Goal: Task Accomplishment & Management: Manage account settings

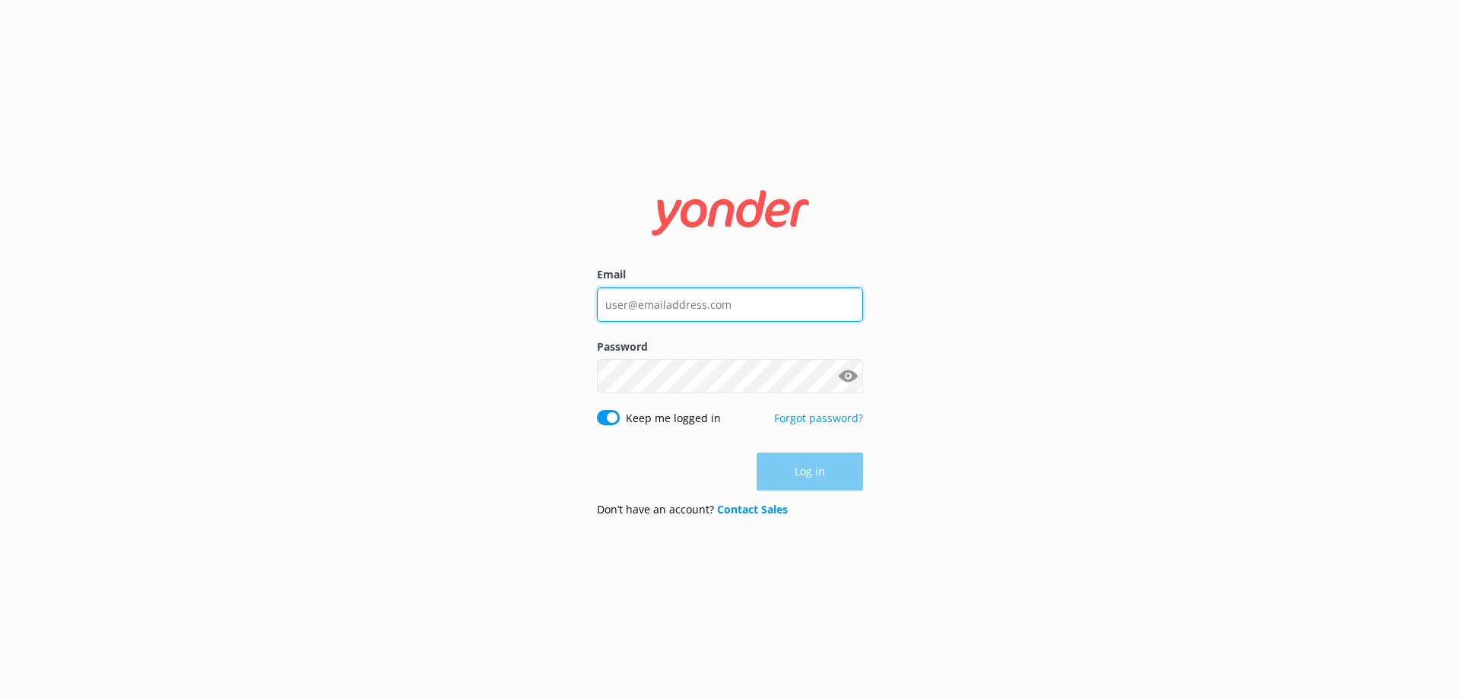
type input "[PERSON_NAME][EMAIL_ADDRESS][DOMAIN_NAME]"
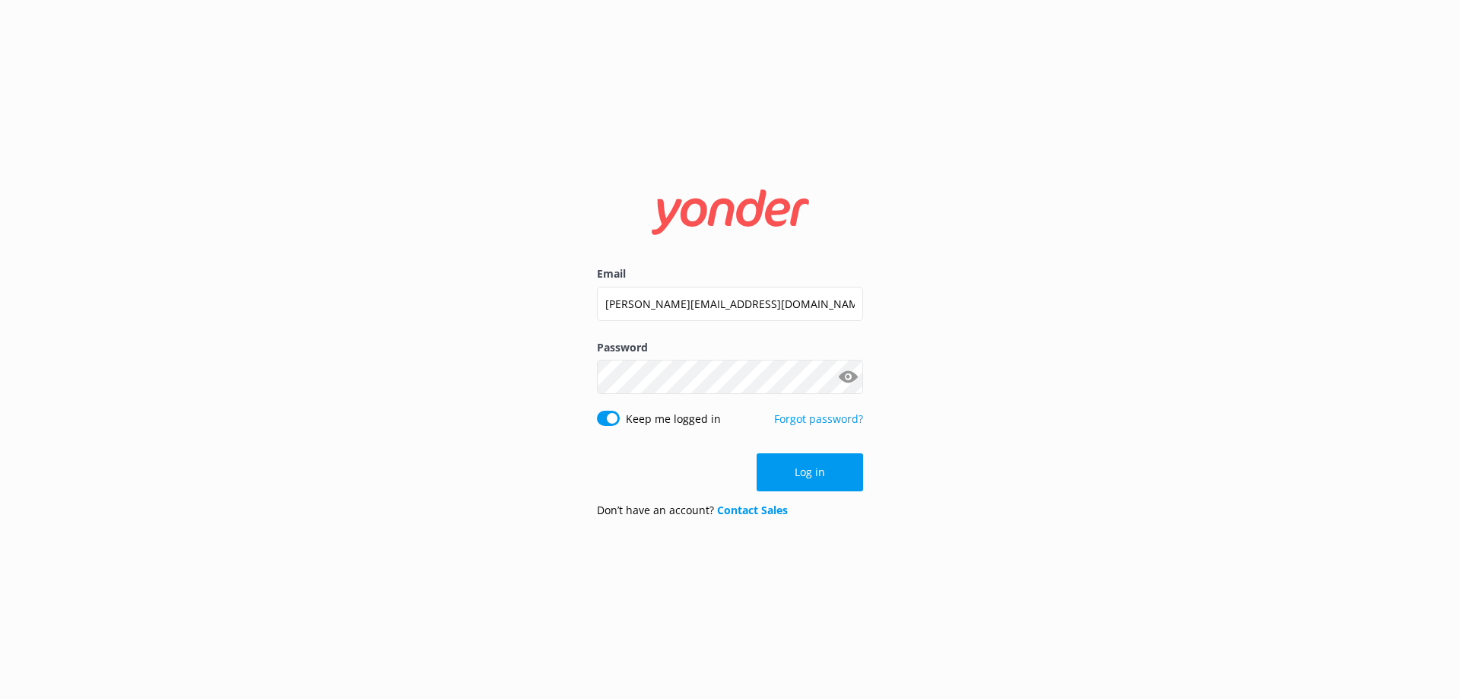
click at [939, 383] on div "Email [PERSON_NAME][EMAIL_ADDRESS][DOMAIN_NAME] Password Show password Keep me …" at bounding box center [730, 349] width 1460 height 699
click at [835, 465] on button "Log in" at bounding box center [810, 472] width 106 height 38
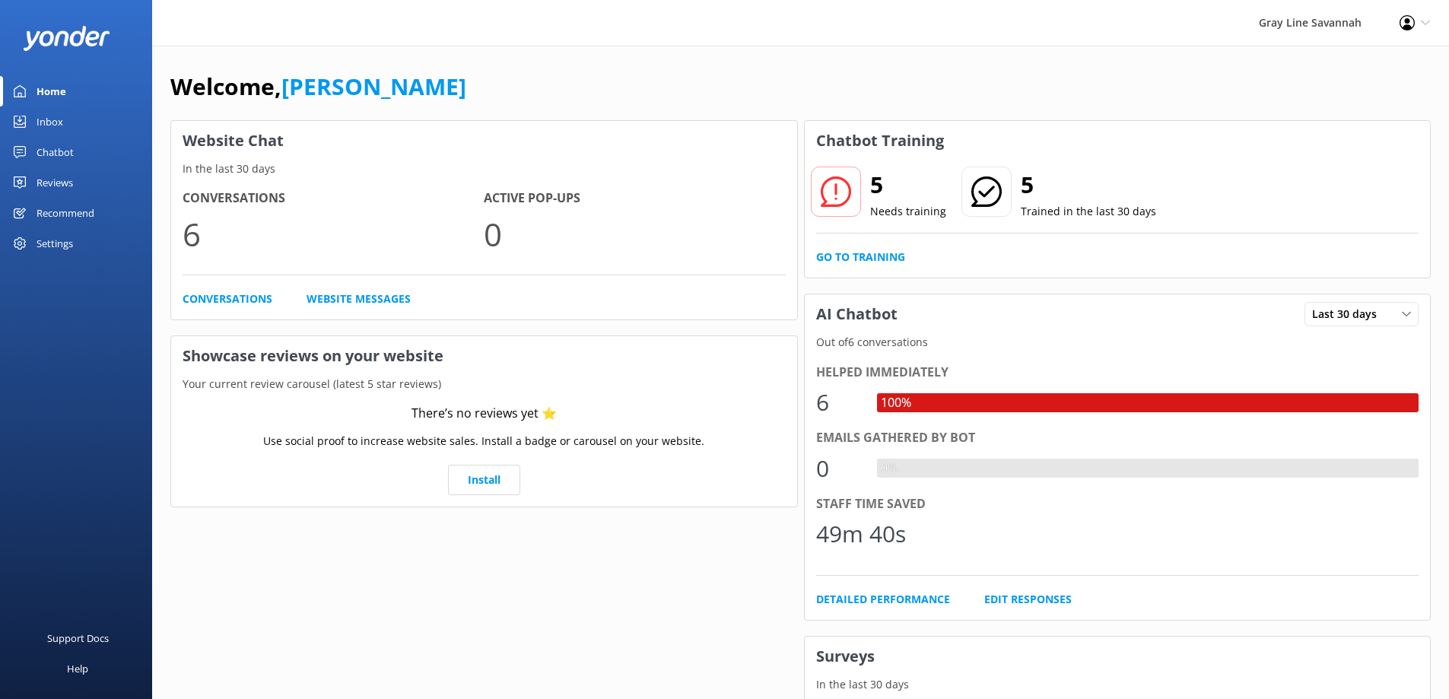
click at [76, 127] on link "Inbox" at bounding box center [76, 121] width 152 height 30
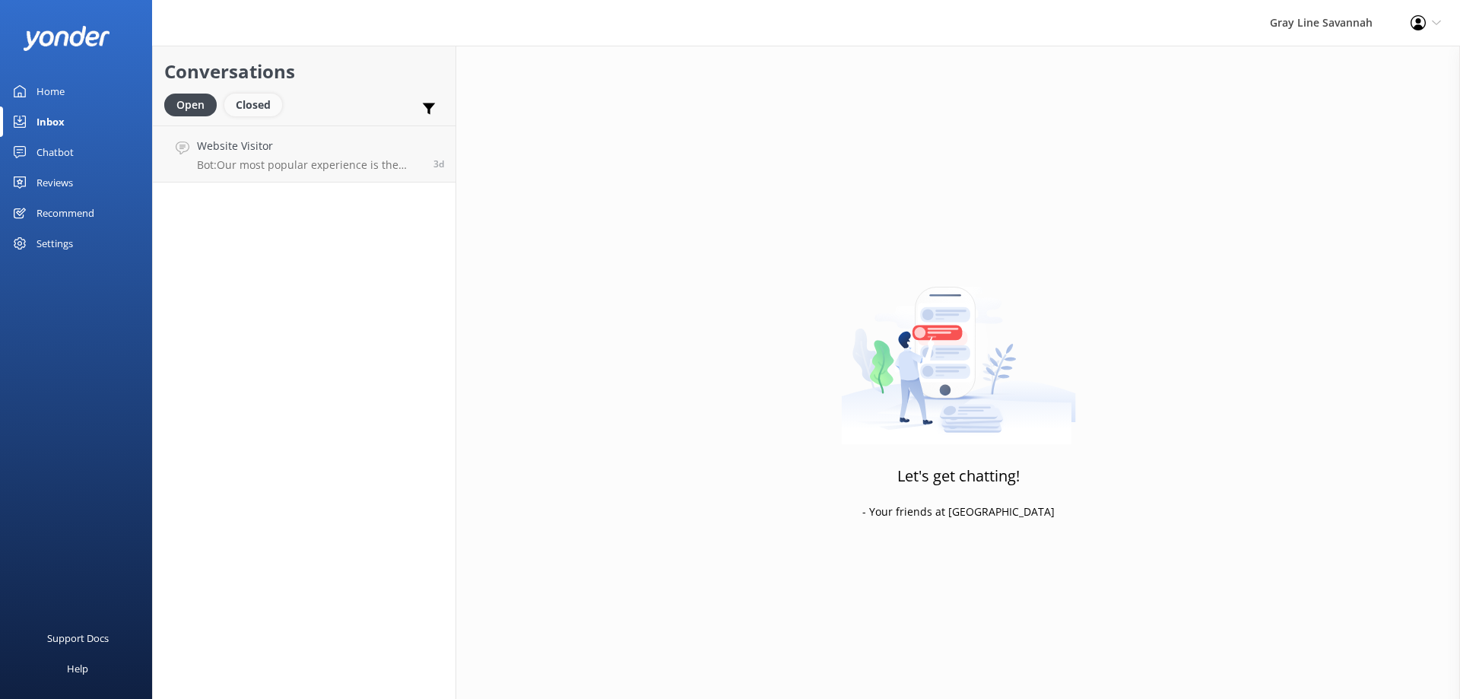
click at [277, 109] on div "Closed" at bounding box center [253, 105] width 58 height 23
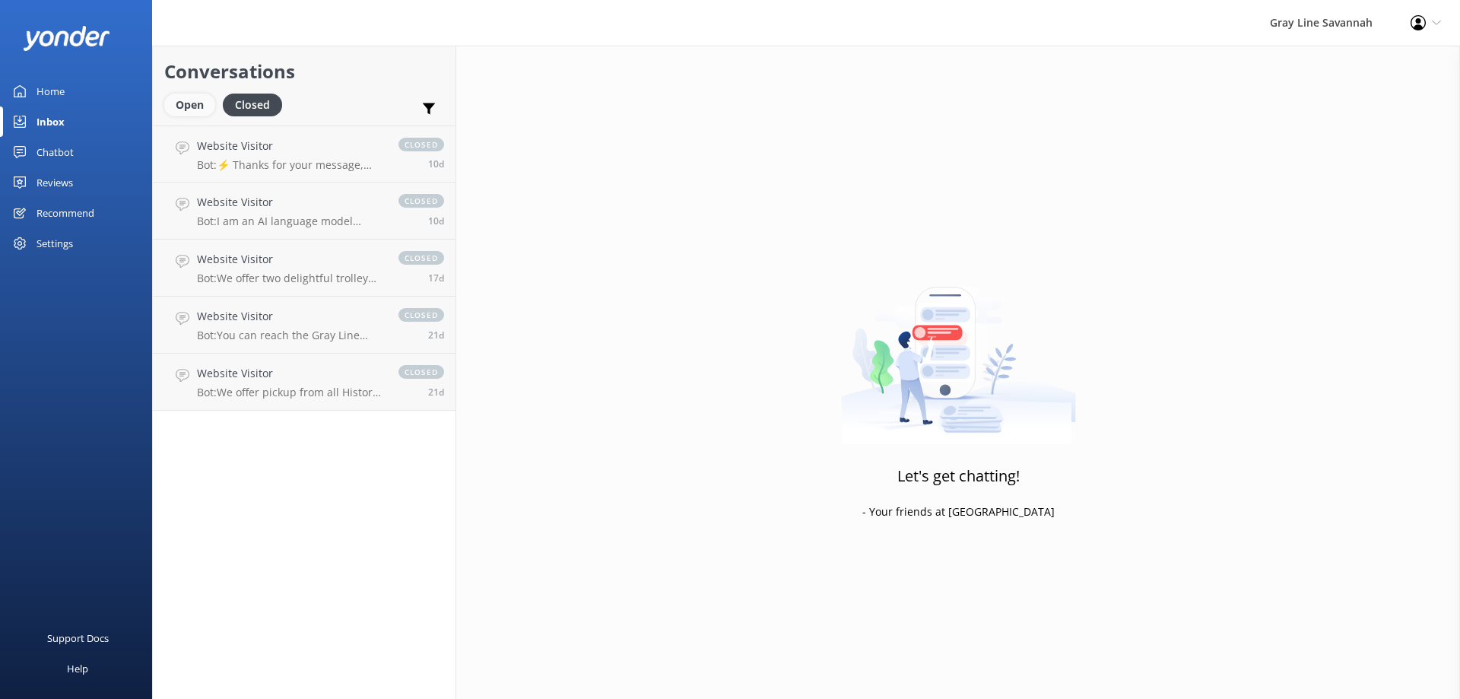
click at [208, 97] on div "Open" at bounding box center [189, 105] width 51 height 23
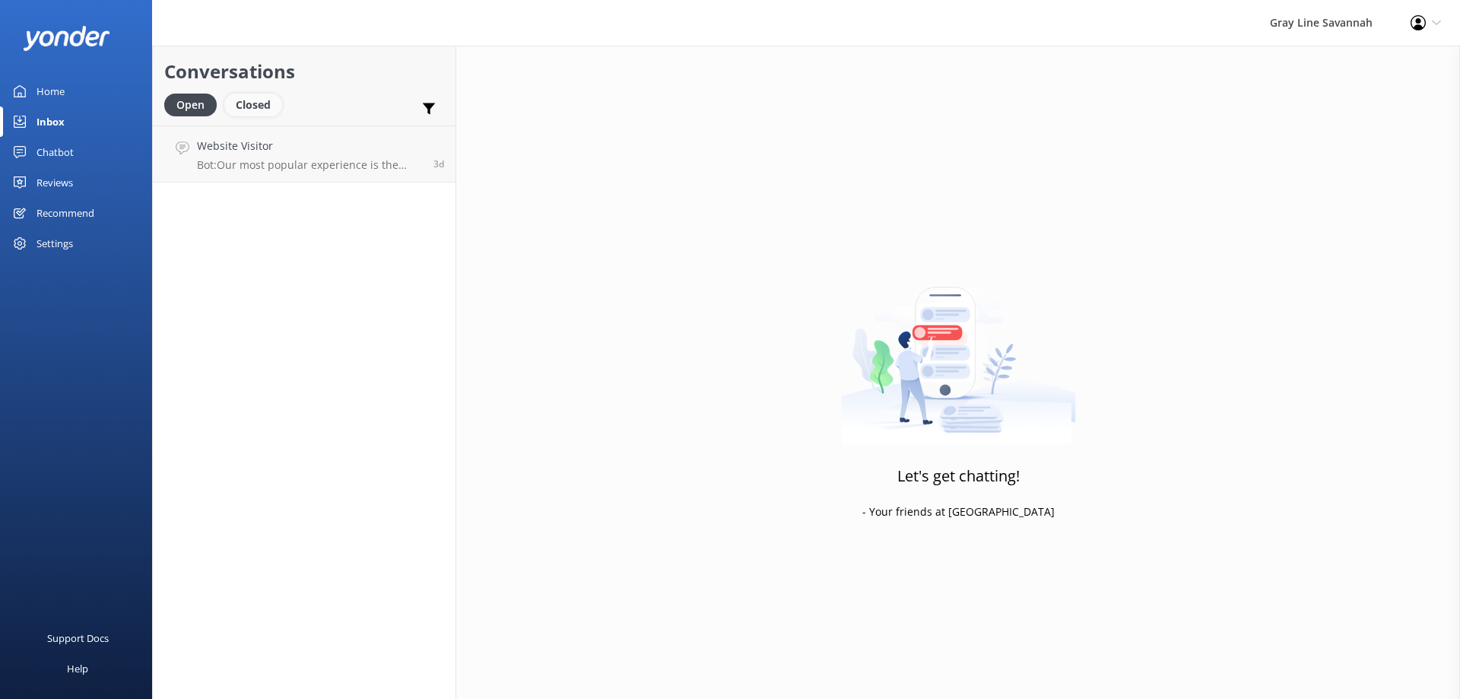
click at [265, 96] on div "Closed" at bounding box center [253, 105] width 58 height 23
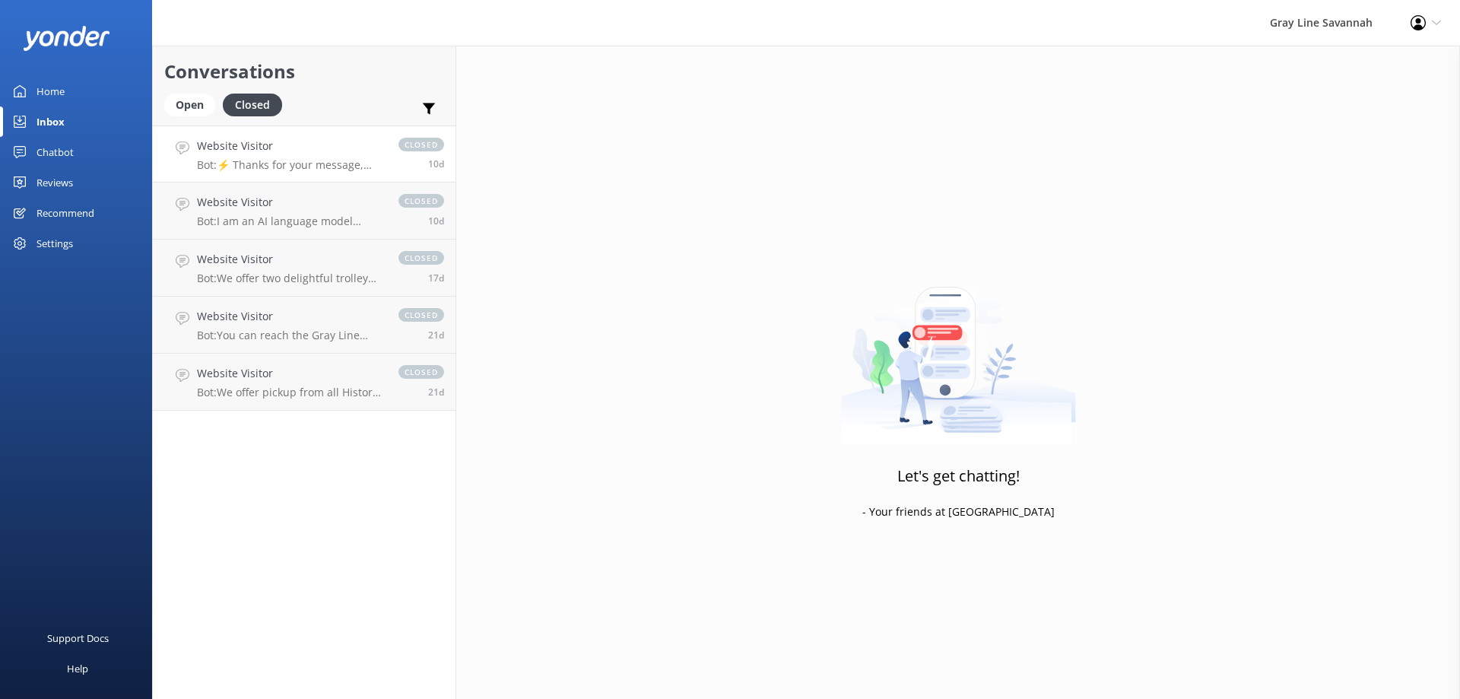
click at [281, 168] on p "Bot: ⚡ Thanks for your message, we'll get back to you as soon as we can. You're…" at bounding box center [290, 165] width 186 height 14
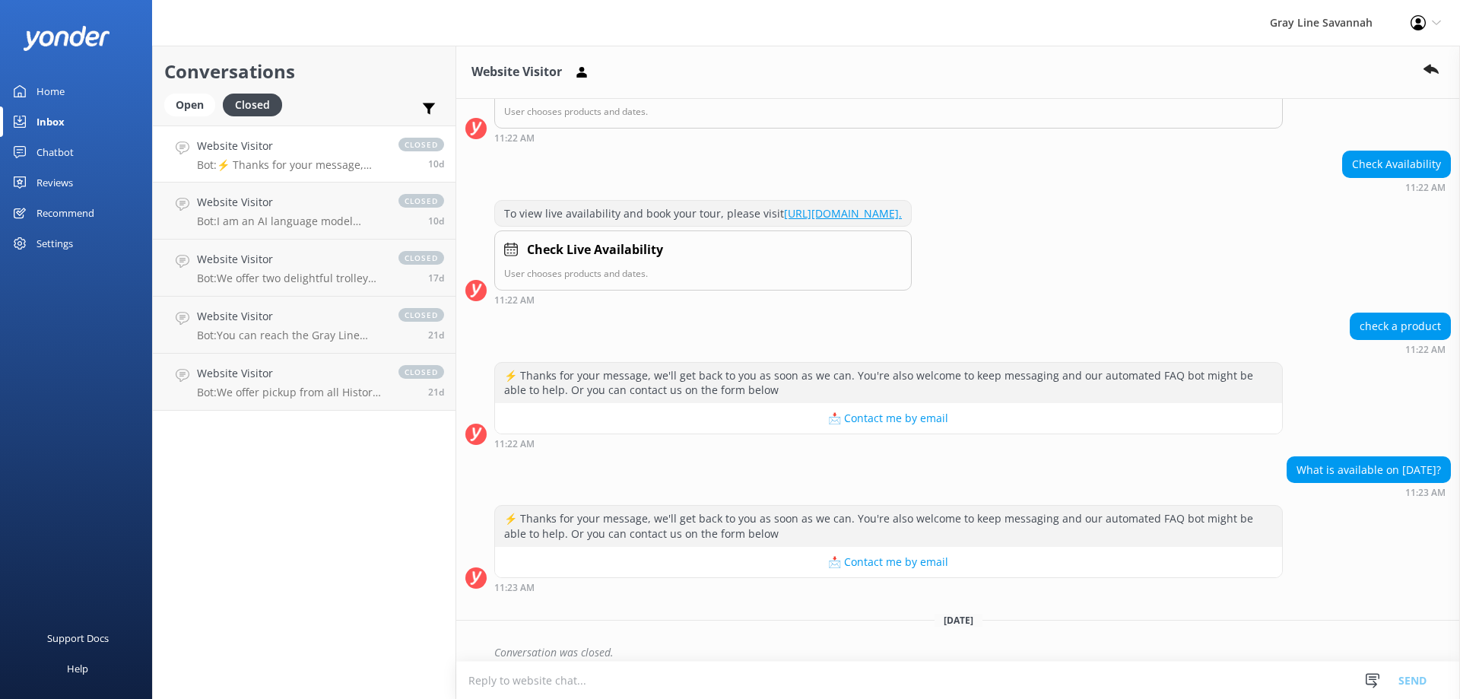
scroll to position [275, 0]
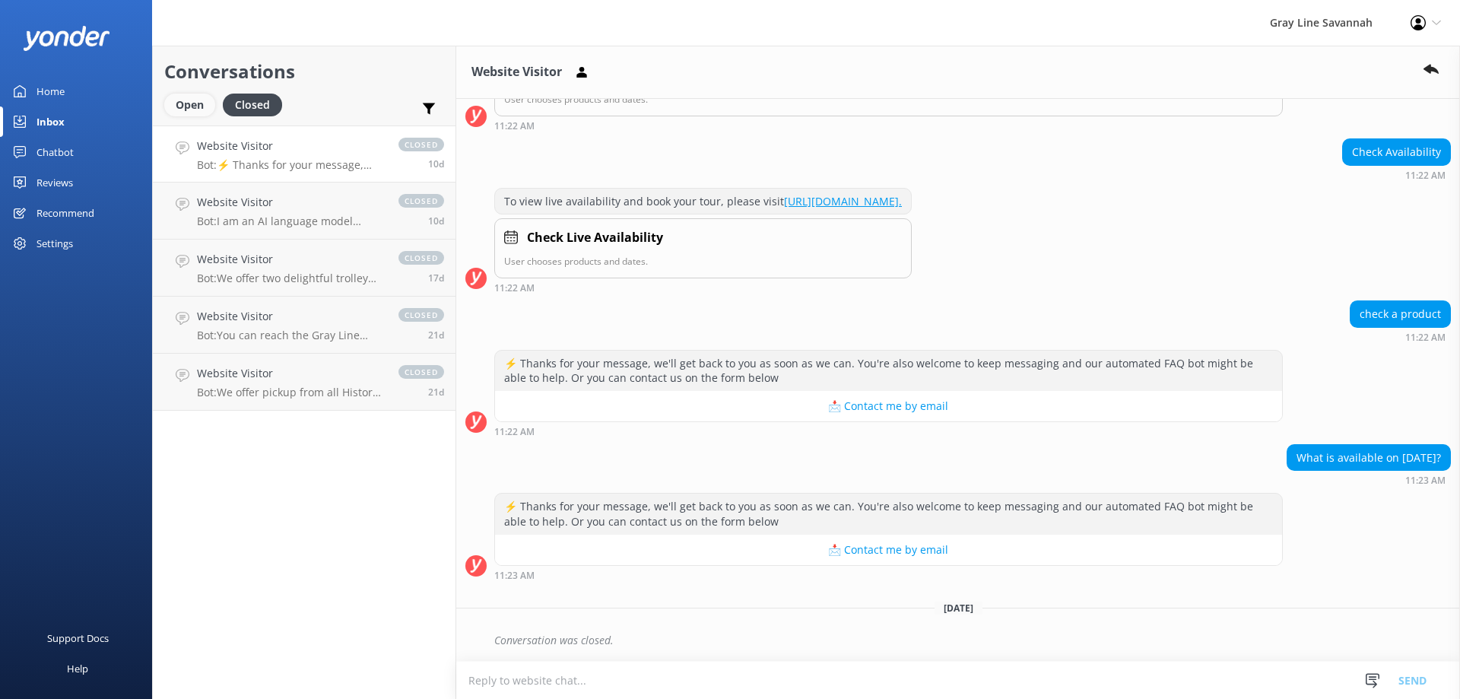
click at [213, 103] on div "Open" at bounding box center [189, 105] width 51 height 23
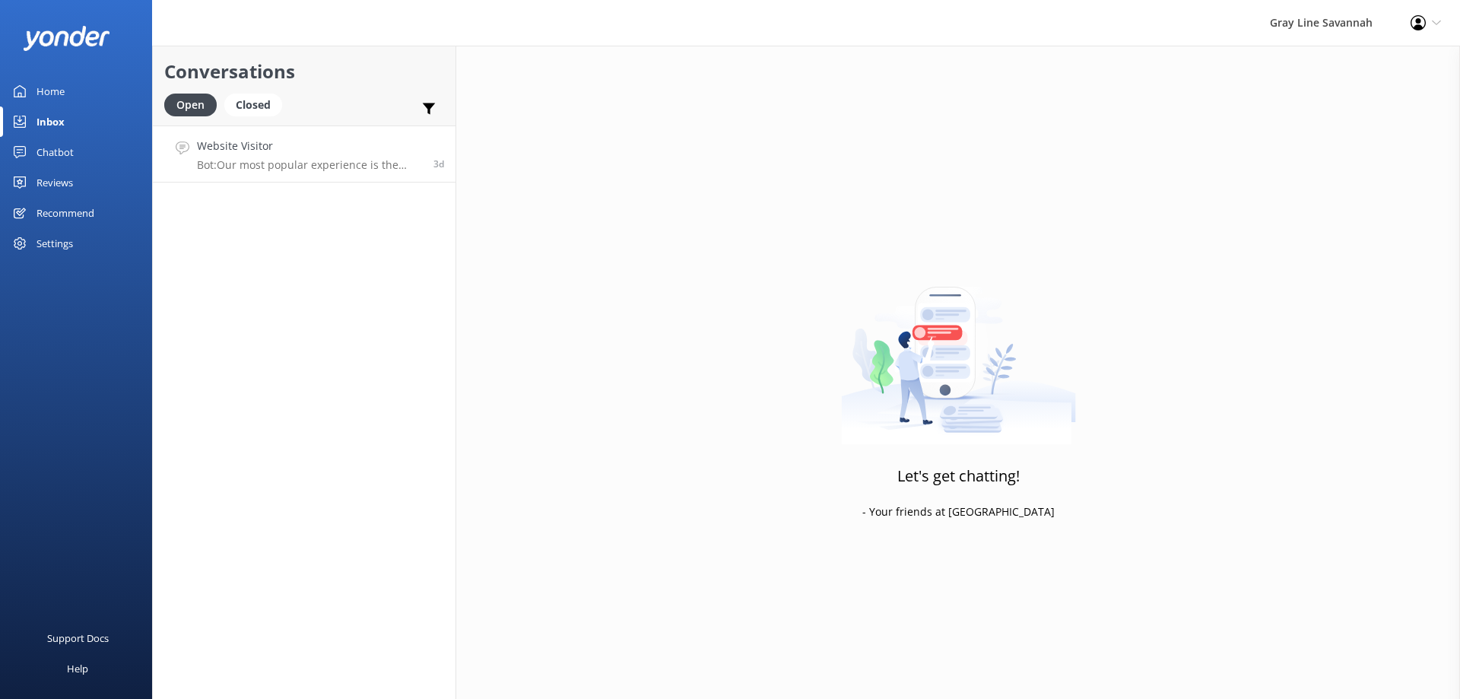
click at [243, 153] on h4 "Website Visitor" at bounding box center [309, 146] width 225 height 17
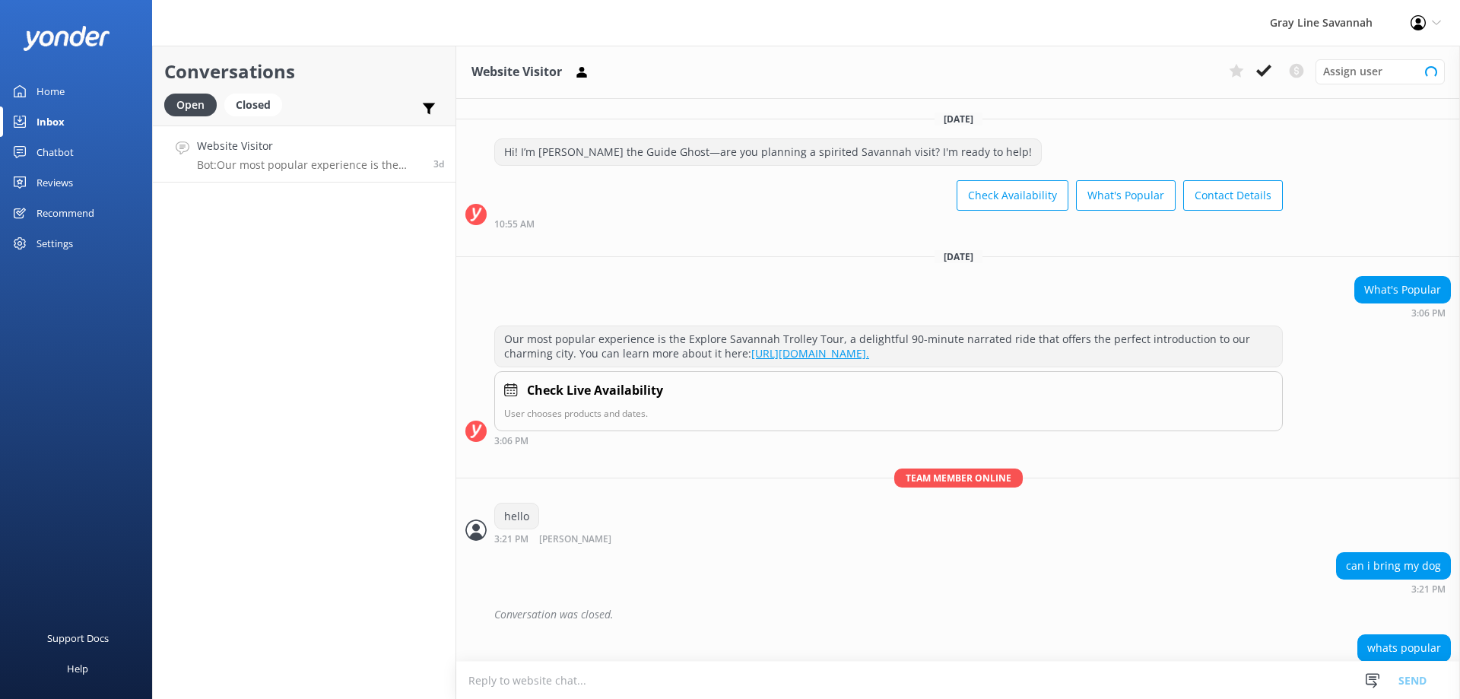
scroll to position [151, 0]
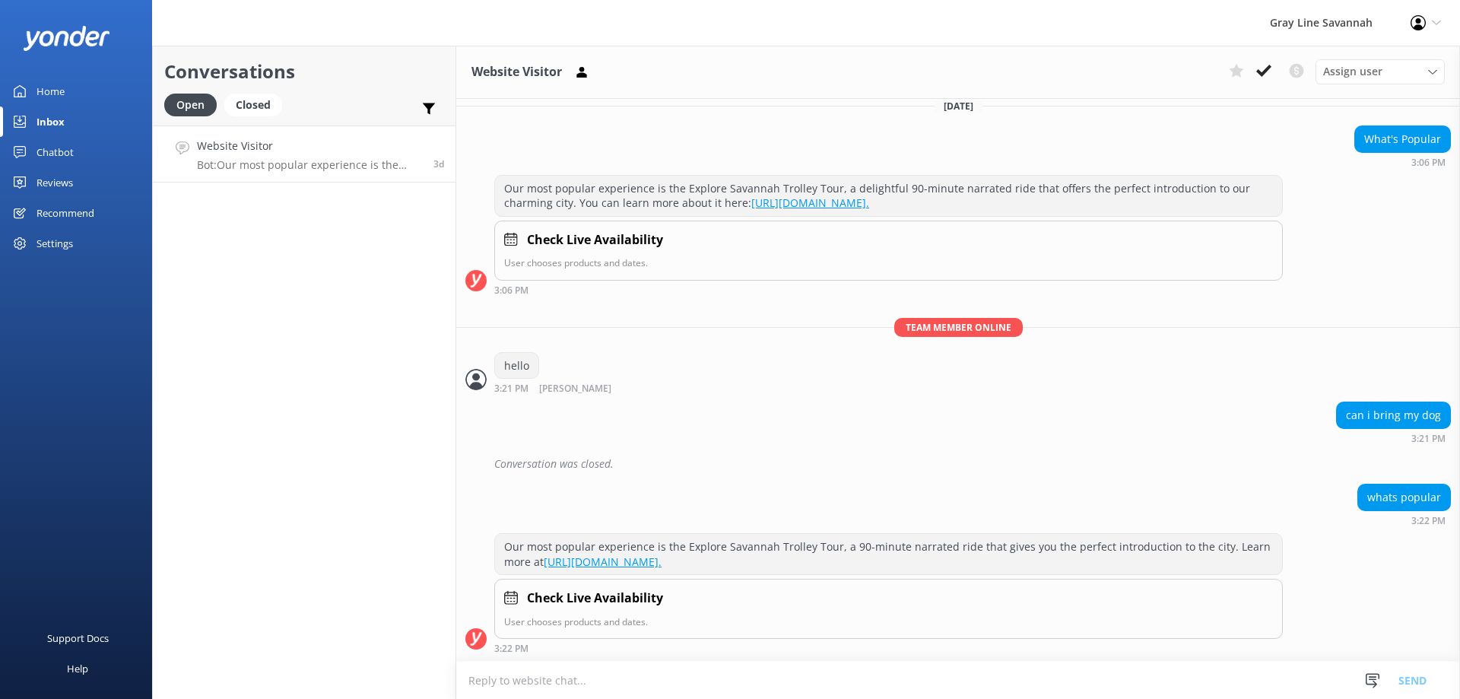
click at [64, 151] on div "Chatbot" at bounding box center [55, 152] width 37 height 30
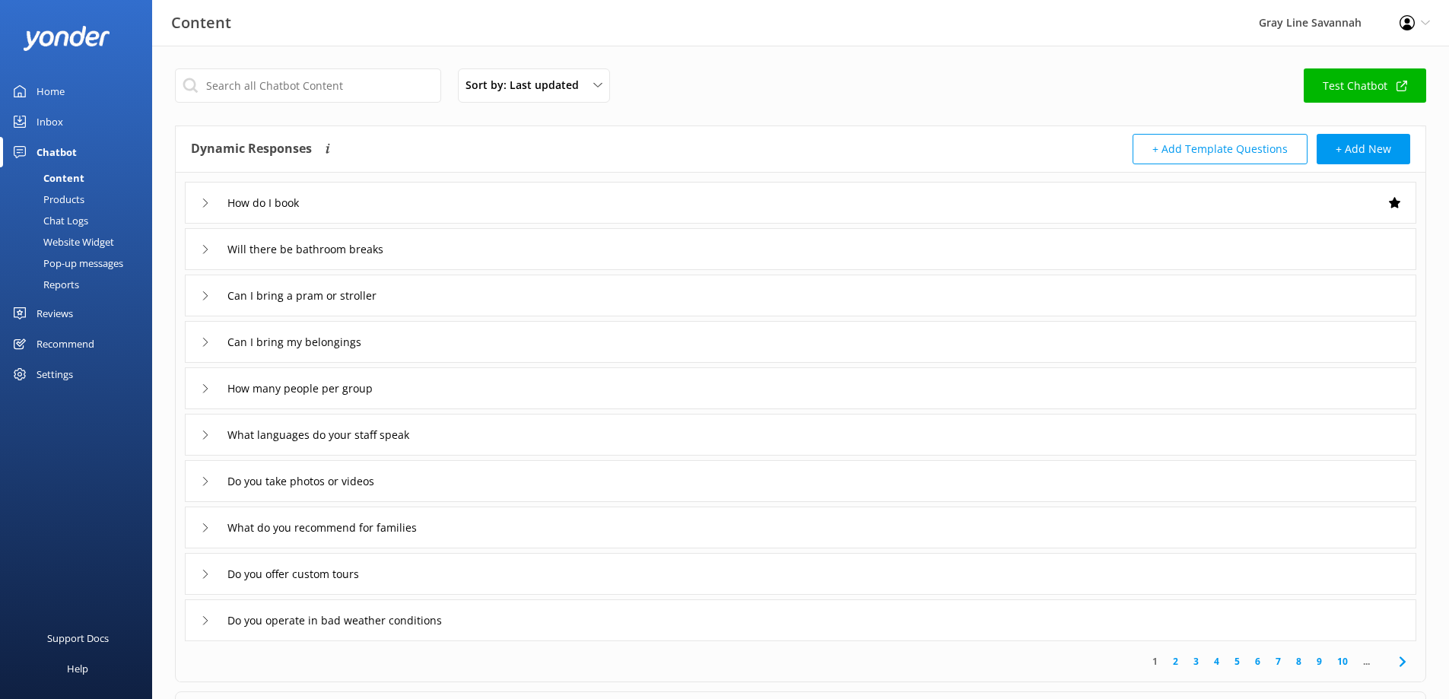
click at [68, 93] on link "Home" at bounding box center [76, 91] width 152 height 30
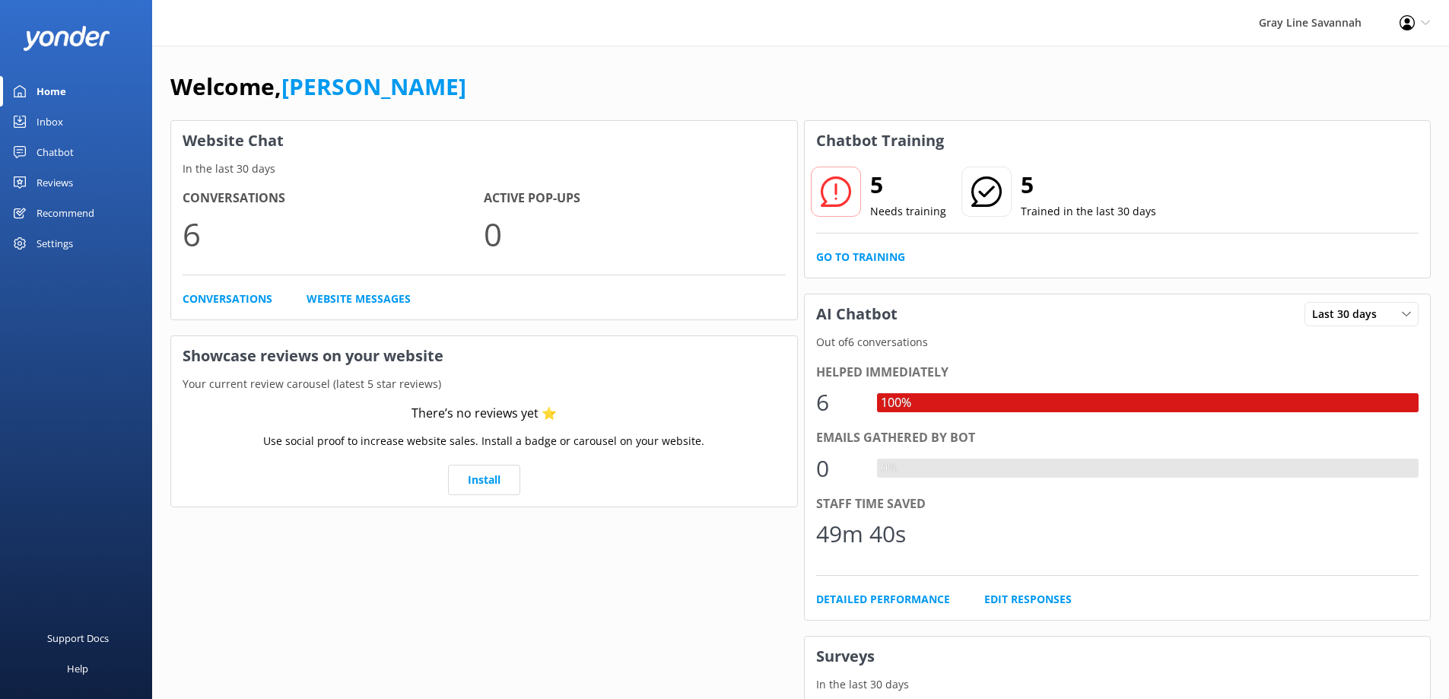
click at [68, 115] on link "Inbox" at bounding box center [76, 121] width 152 height 30
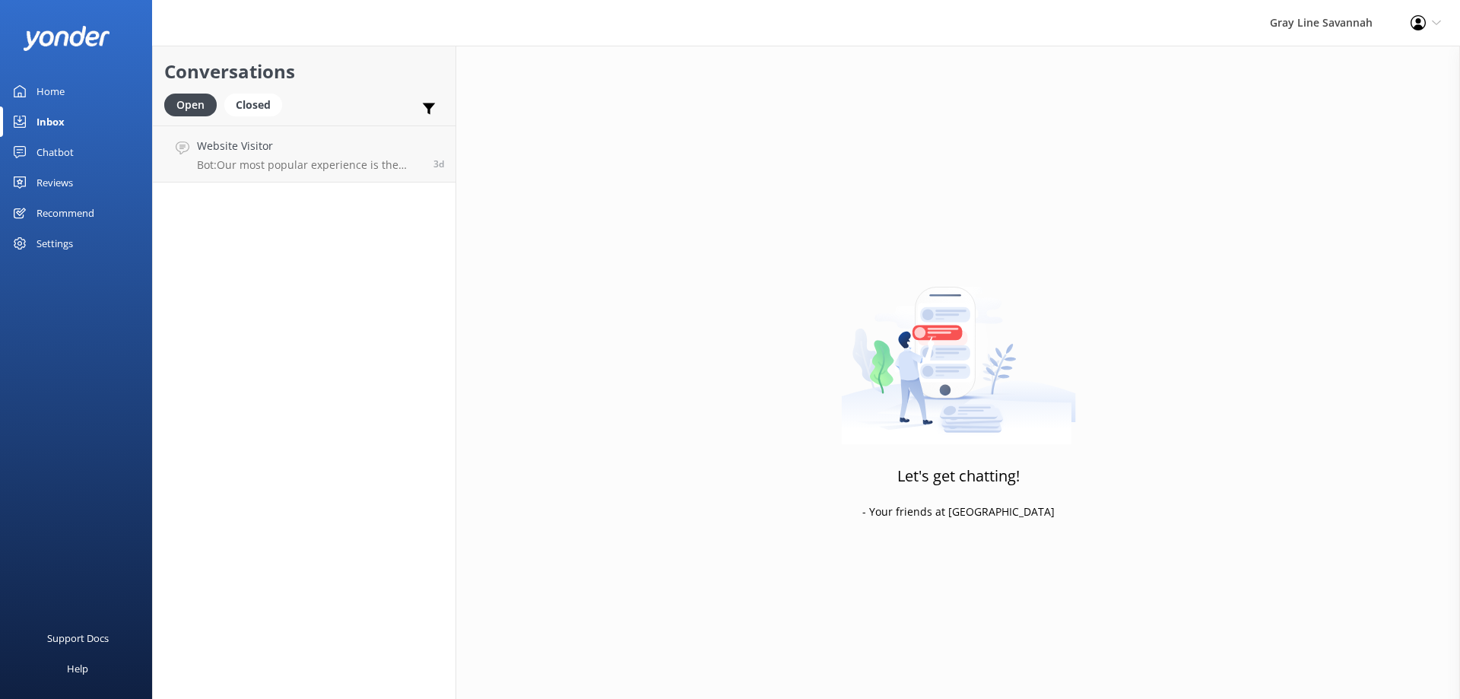
click at [1419, 30] on div "Profile Settings Logout" at bounding box center [1426, 23] width 68 height 46
click at [1419, 27] on use at bounding box center [1418, 22] width 15 height 15
click at [1288, 24] on div "Gray Line Savannah" at bounding box center [1321, 23] width 141 height 46
